Goal: Task Accomplishment & Management: Use online tool/utility

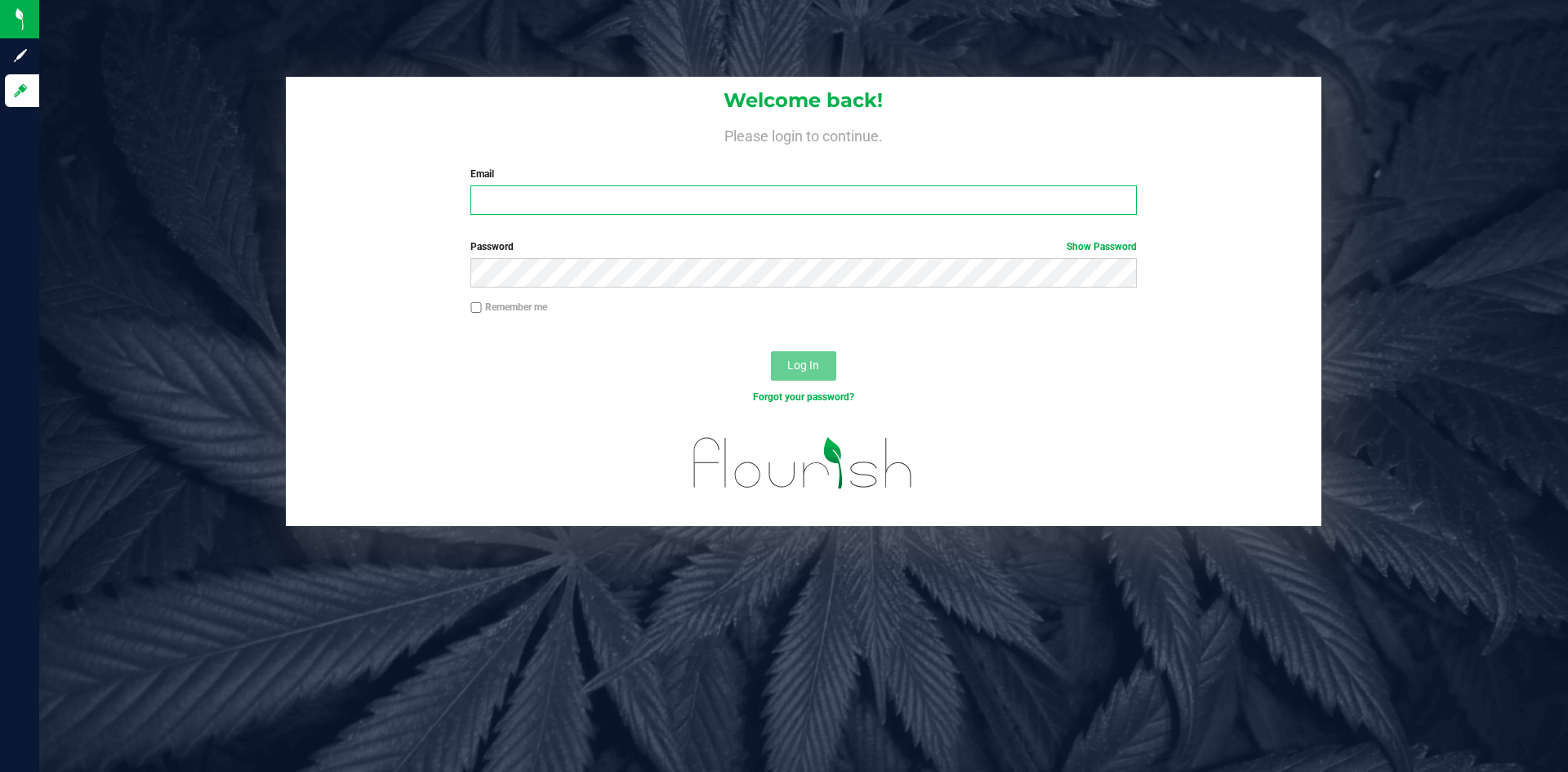
click at [636, 196] on input "Email" at bounding box center [803, 200] width 665 height 29
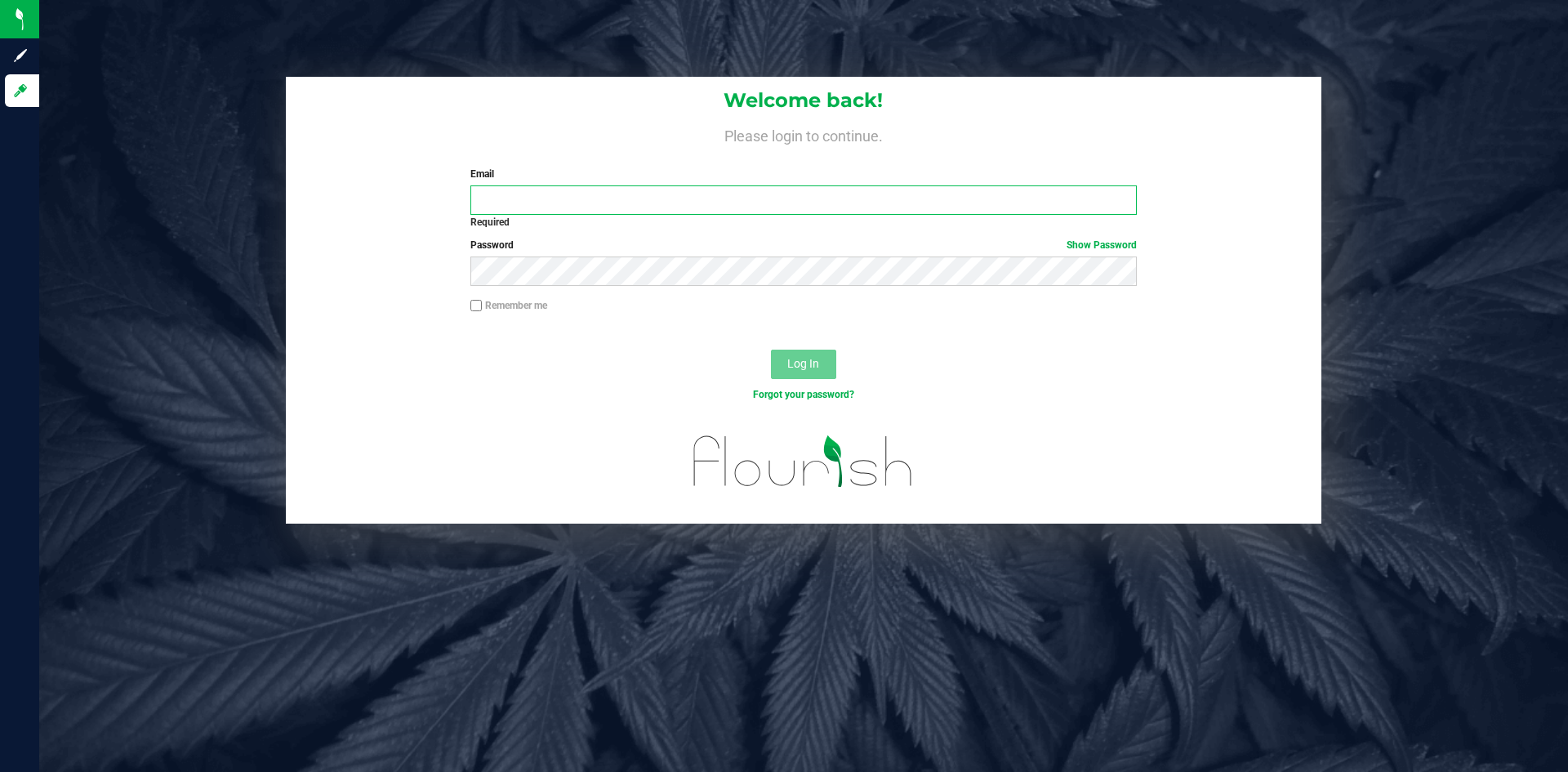
type input "[EMAIL_ADDRESS][DOMAIN_NAME]"
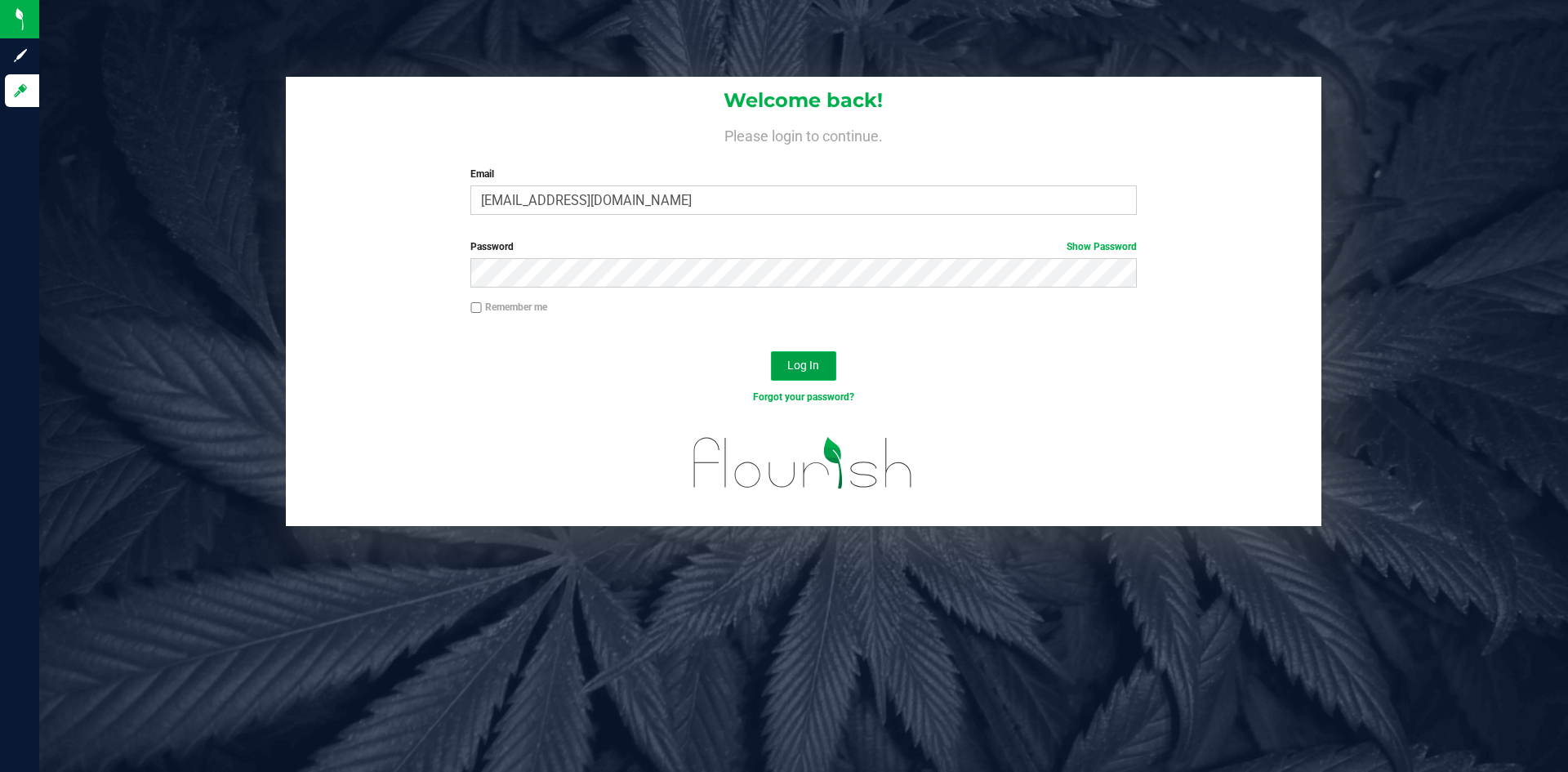
click at [810, 358] on button "Log In" at bounding box center [804, 365] width 65 height 29
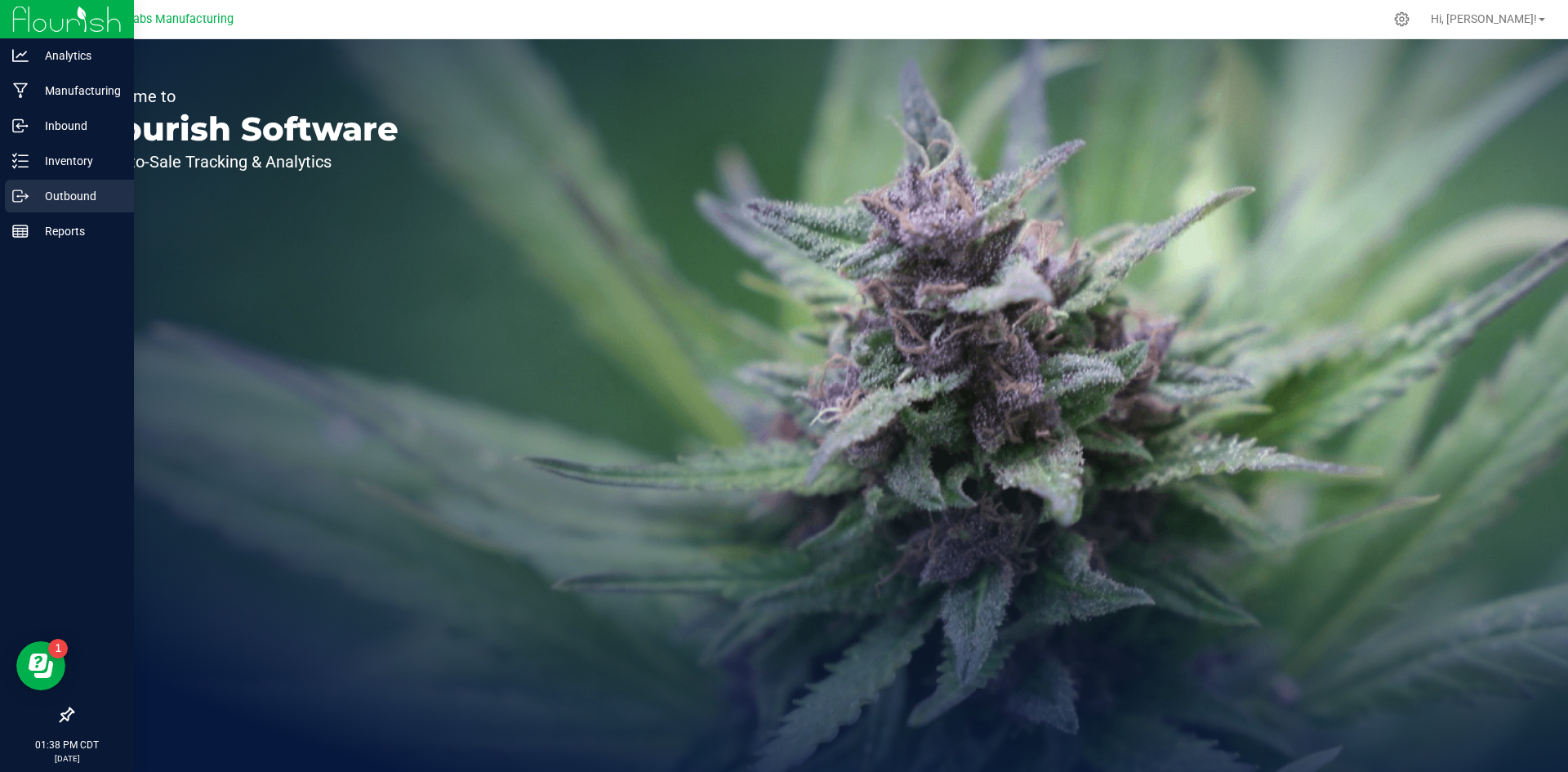
click at [73, 200] on p "Outbound" at bounding box center [77, 196] width 98 height 20
